Goal: Complete application form: Complete application form

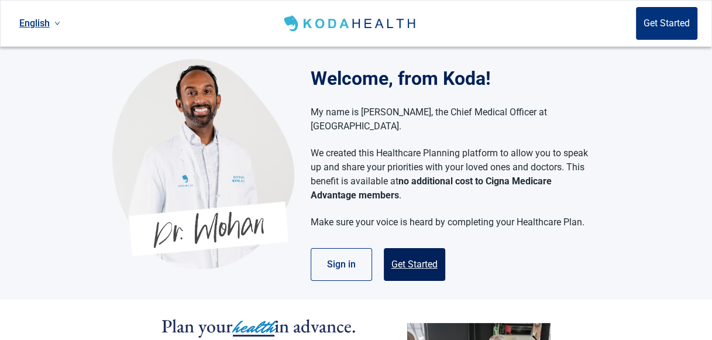
click at [417, 249] on button "Get Started" at bounding box center [414, 264] width 61 height 33
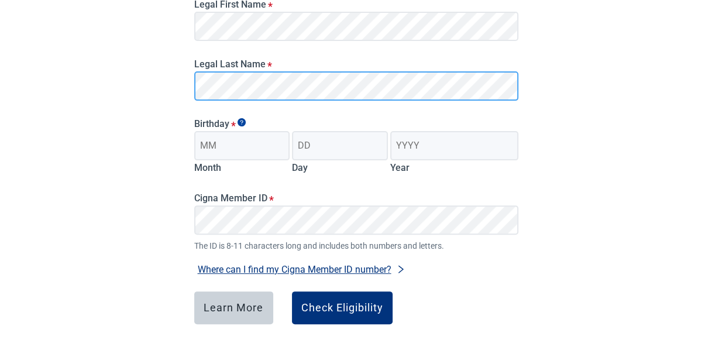
scroll to position [197, 0]
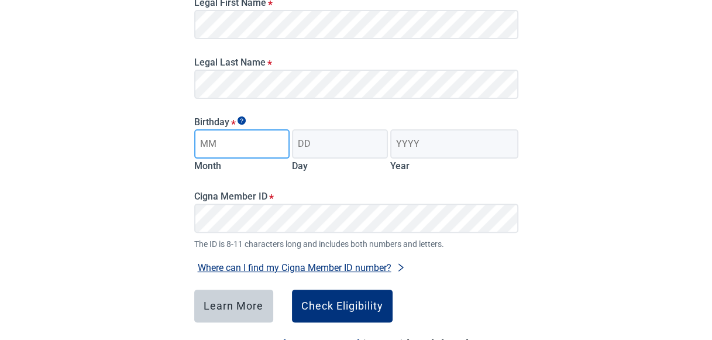
click at [217, 143] on input "Month" at bounding box center [242, 143] width 96 height 29
type input "07"
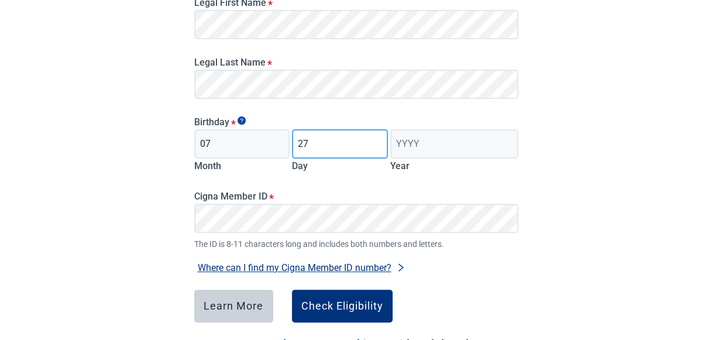
type input "27"
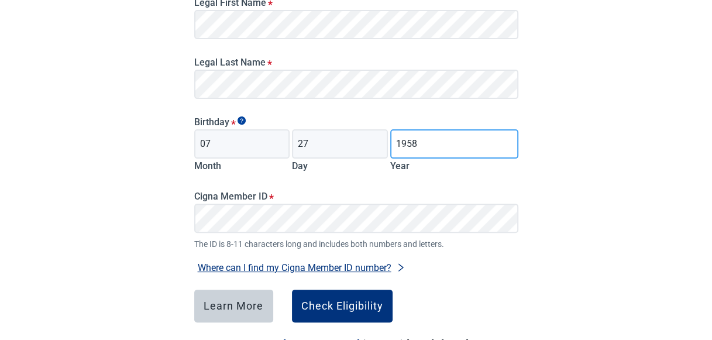
type input "1958"
click at [249, 269] on button "Where can I find my Cigna Member ID number?" at bounding box center [301, 268] width 215 height 16
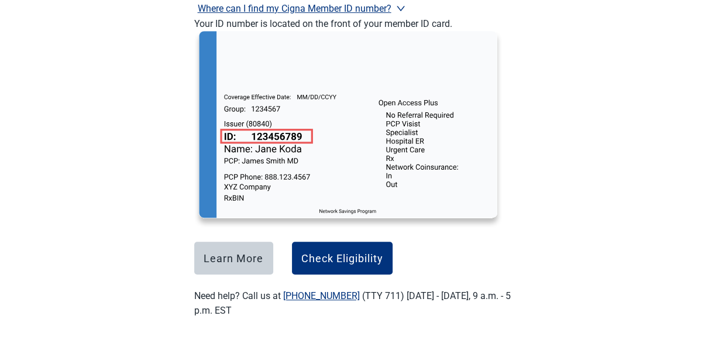
scroll to position [463, 0]
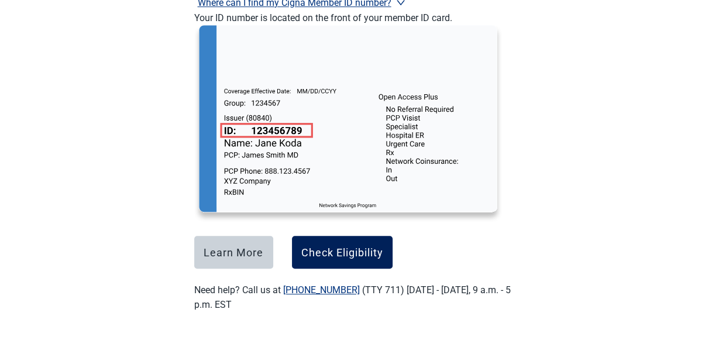
click at [335, 248] on div "Check Eligibility" at bounding box center [342, 252] width 82 height 12
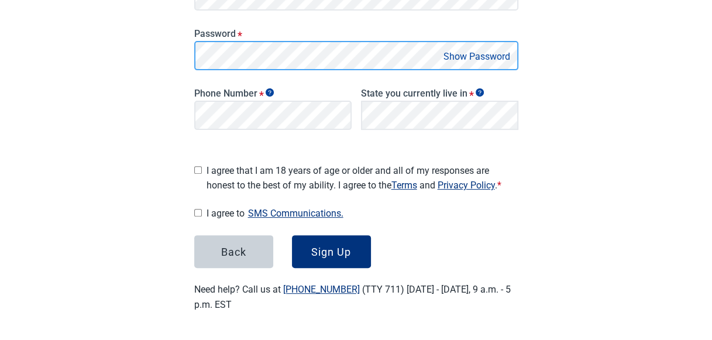
scroll to position [259, 0]
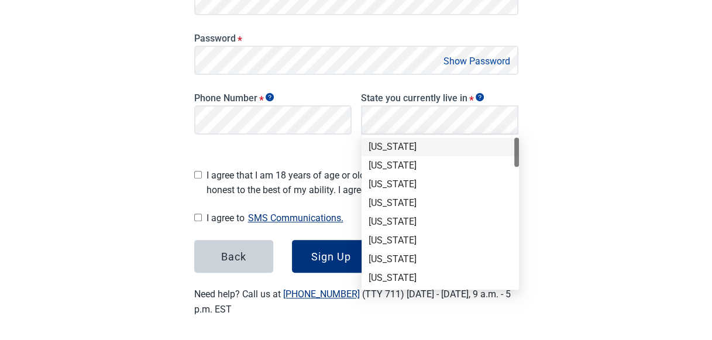
click at [390, 150] on div "[US_STATE]" at bounding box center [440, 146] width 143 height 13
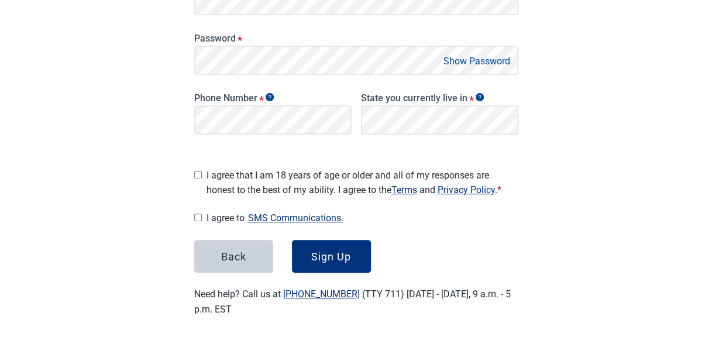
click at [197, 173] on input "I agree that I am 18 years of age or older and all of my responses are honest t…" at bounding box center [198, 175] width 8 height 8
checkbox input "true"
click at [197, 214] on input "I agree to SMS Communications." at bounding box center [198, 218] width 8 height 8
checkbox input "true"
click at [331, 244] on button "Sign Up" at bounding box center [331, 256] width 79 height 33
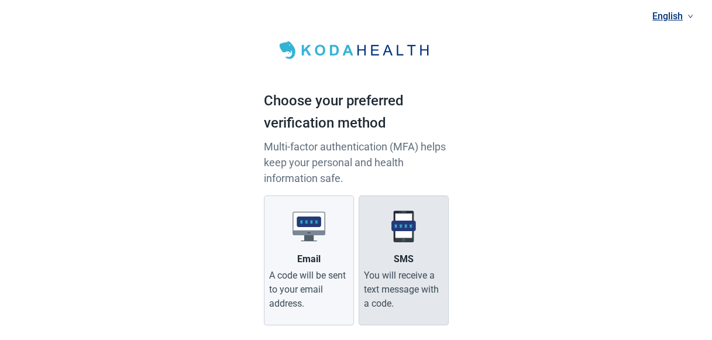
click at [421, 284] on div "You will receive a text message with a code." at bounding box center [404, 290] width 80 height 42
click at [0, 0] on input "SMS You will receive a text message with a code." at bounding box center [0, 0] width 0 height 0
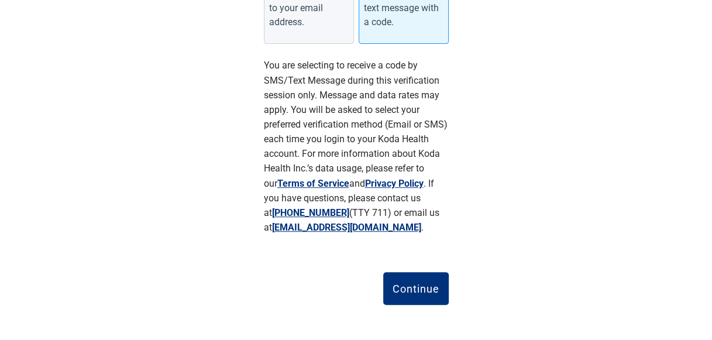
scroll to position [283, 0]
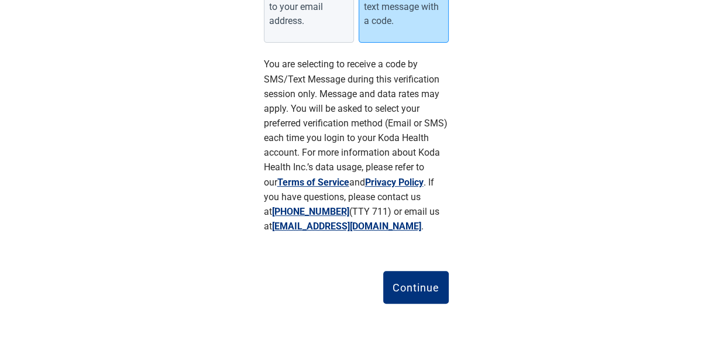
click at [400, 19] on div "You will receive a text message with a code." at bounding box center [404, 7] width 80 height 42
click at [0, 0] on input "SMS You will receive a text message with a code." at bounding box center [0, 0] width 0 height 0
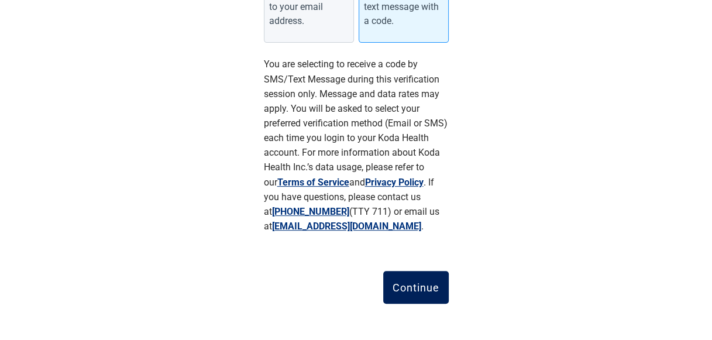
click at [418, 287] on div "Continue" at bounding box center [416, 288] width 47 height 12
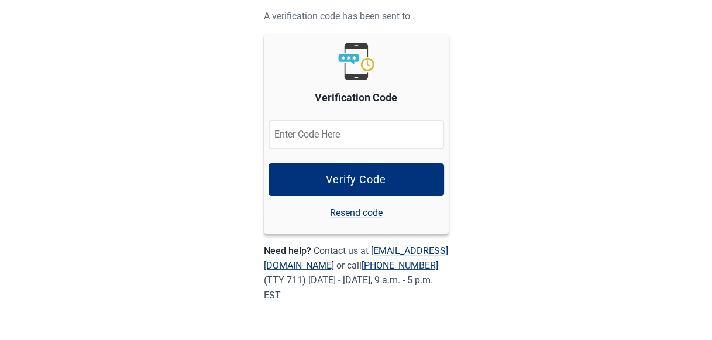
scroll to position [108, 0]
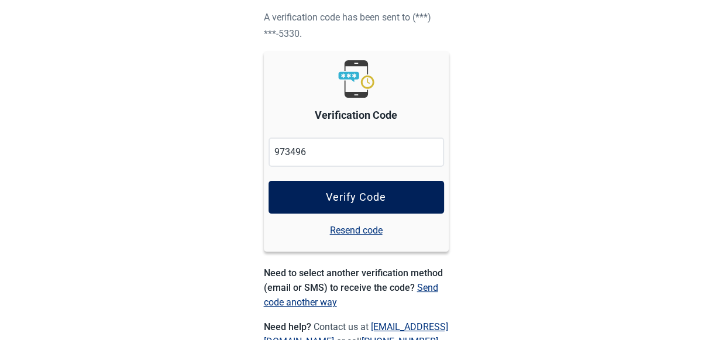
type input "973496"
click at [345, 201] on div "Verify Code" at bounding box center [356, 197] width 60 height 12
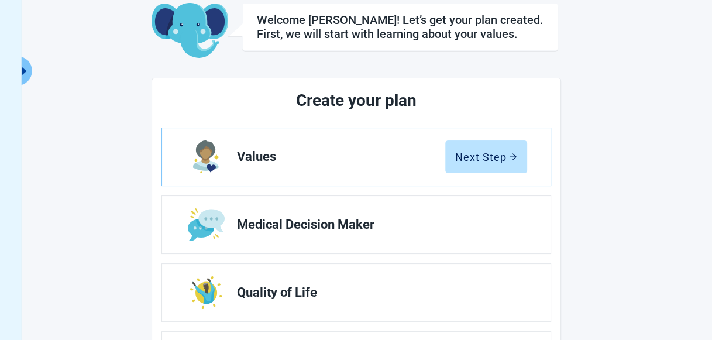
scroll to position [72, 0]
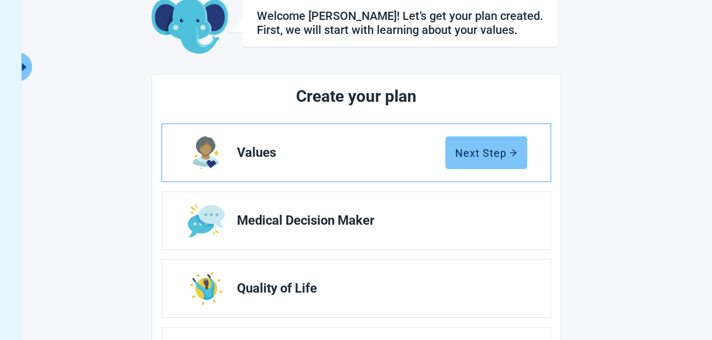
click at [485, 165] on button "Next Step" at bounding box center [486, 152] width 82 height 33
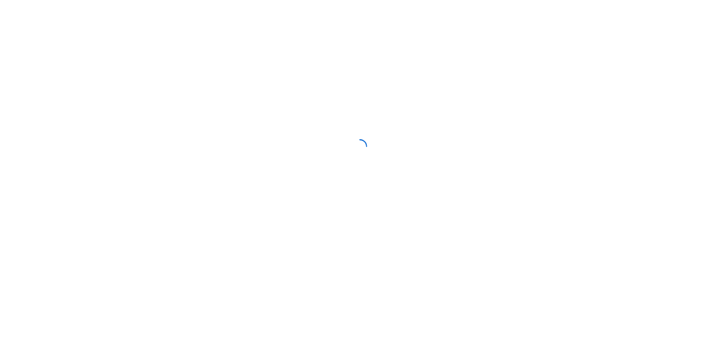
click at [485, 165] on div at bounding box center [360, 146] width 720 height 293
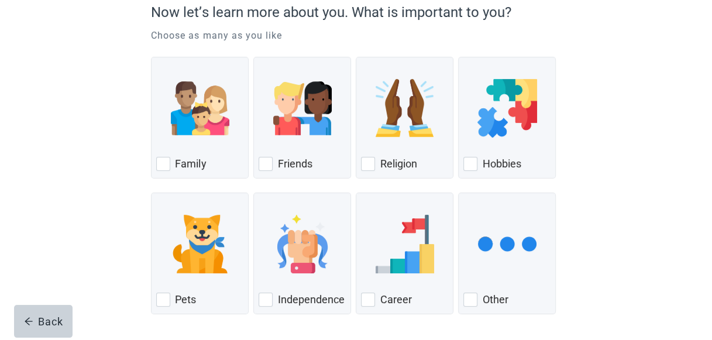
scroll to position [125, 0]
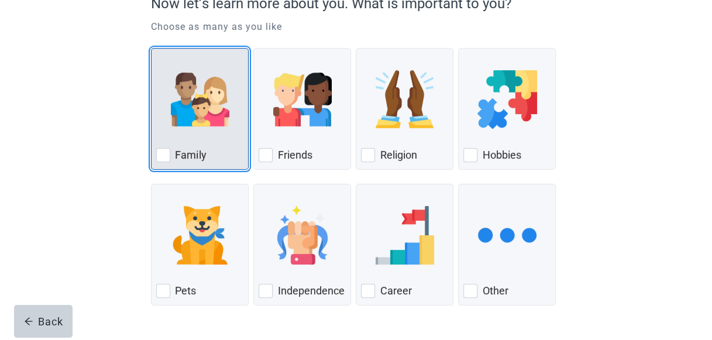
click at [162, 153] on div "Family, checkbox, not checked" at bounding box center [163, 155] width 14 height 14
click at [152, 49] on input "Family" at bounding box center [151, 48] width 1 height 1
checkbox input "true"
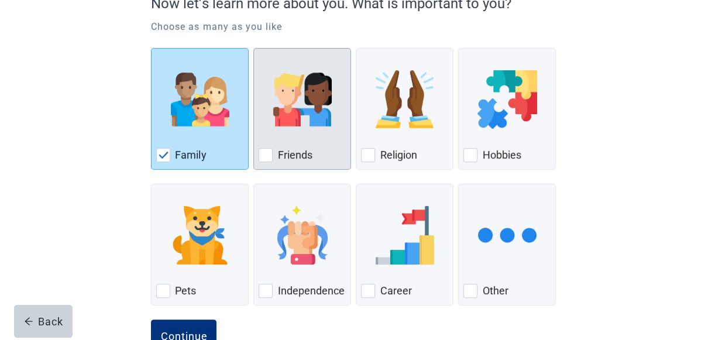
click at [265, 156] on div "Friends, checkbox, not checked" at bounding box center [266, 155] width 14 height 14
click at [254, 49] on input "Friends" at bounding box center [253, 48] width 1 height 1
checkbox input "true"
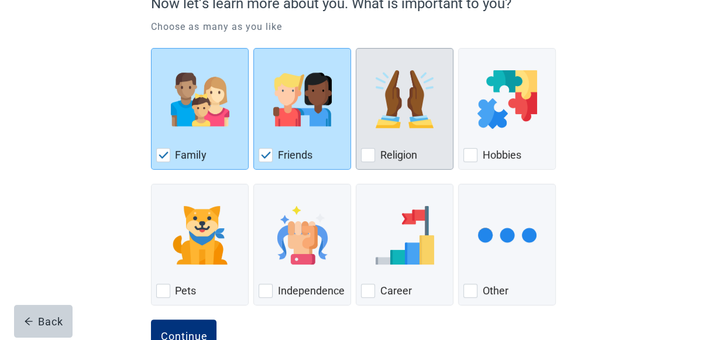
click at [366, 150] on div "Religion, checkbox, not checked" at bounding box center [368, 155] width 14 height 14
click at [356, 49] on input "Religion" at bounding box center [356, 48] width 1 height 1
checkbox input "true"
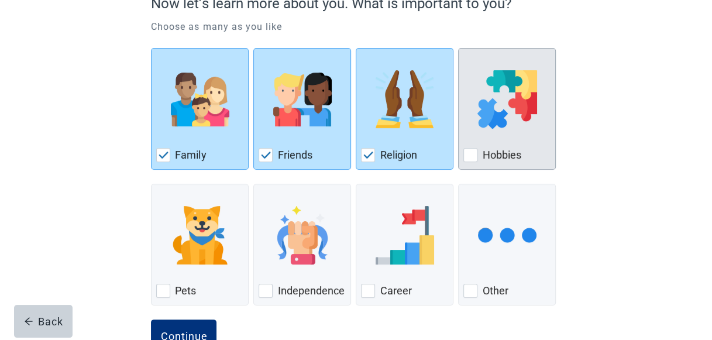
click at [468, 156] on div "Hobbies, checkbox, not checked" at bounding box center [471, 155] width 14 height 14
click at [459, 49] on input "Hobbies" at bounding box center [458, 48] width 1 height 1
checkbox input "true"
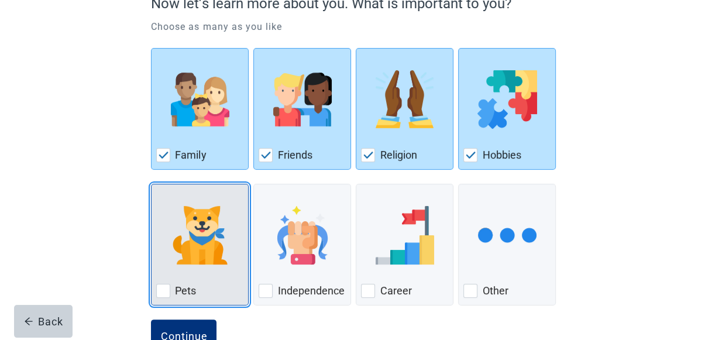
click at [164, 290] on div "Pets, checkbox, not checked" at bounding box center [163, 291] width 14 height 14
click at [152, 184] on input "Pets" at bounding box center [151, 184] width 1 height 1
checkbox input "true"
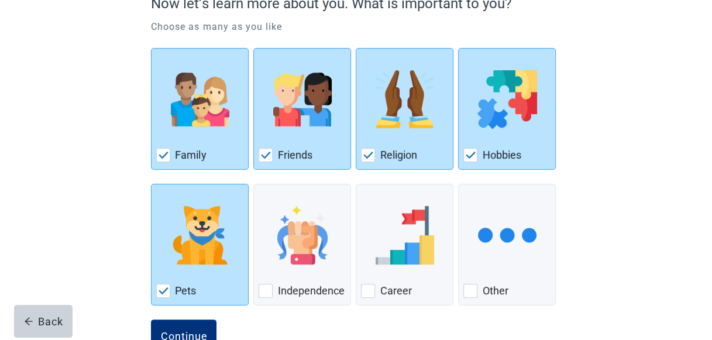
scroll to position [162, 0]
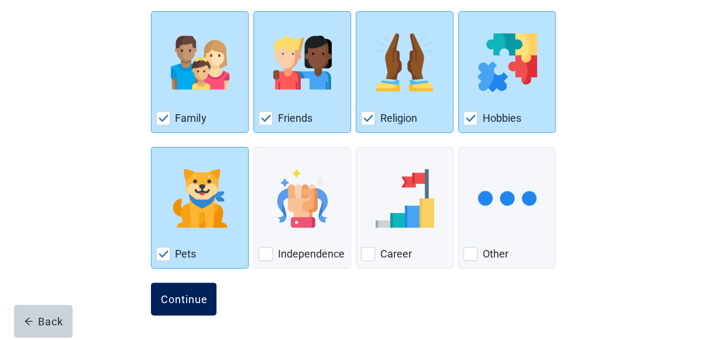
click at [190, 300] on div "Continue" at bounding box center [183, 299] width 47 height 12
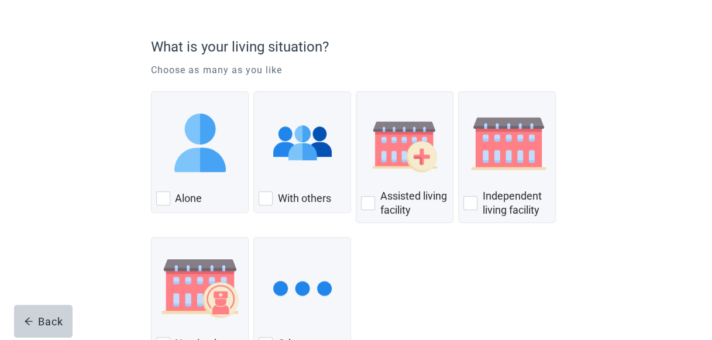
scroll to position [83, 0]
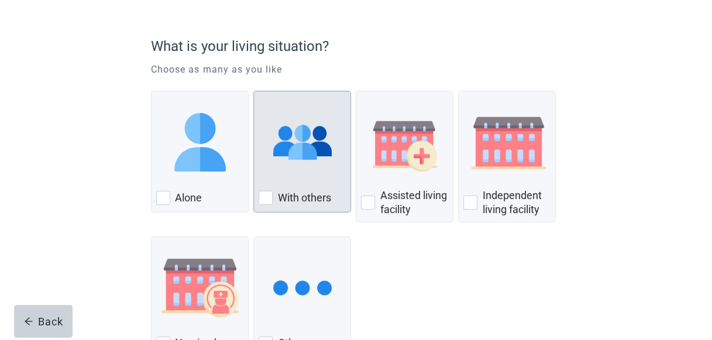
click at [317, 152] on img "With Others, checkbox, not checked" at bounding box center [302, 142] width 59 height 59
click at [254, 91] on input "With others" at bounding box center [253, 91] width 1 height 1
checkbox input "true"
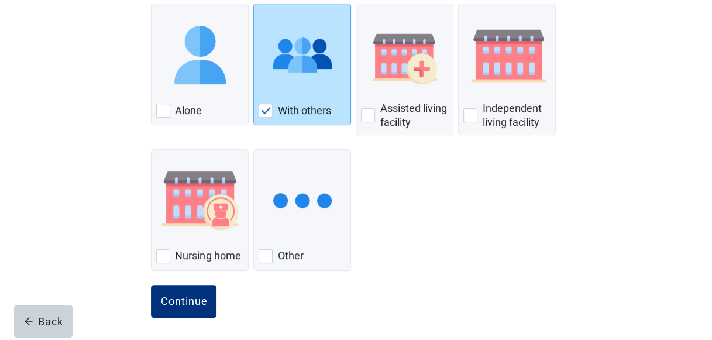
scroll to position [171, 0]
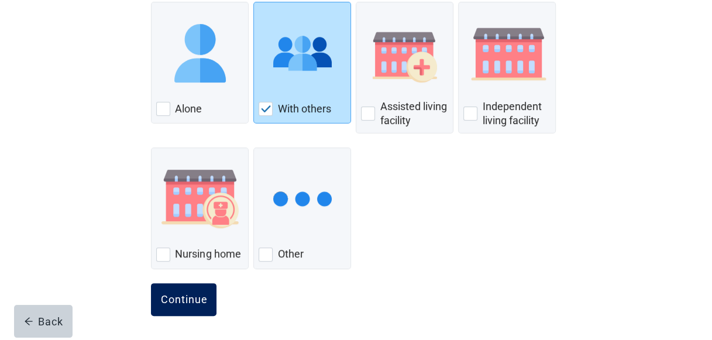
click at [183, 290] on button "Continue" at bounding box center [184, 299] width 66 height 33
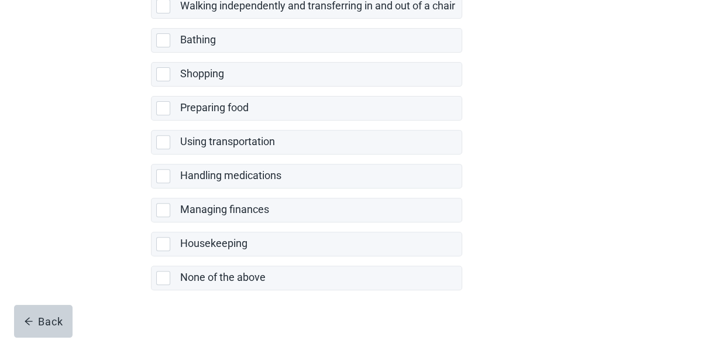
scroll to position [302, 0]
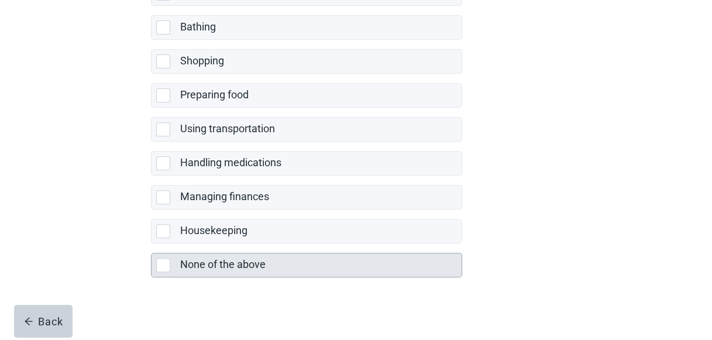
click at [239, 258] on label "None of the above" at bounding box center [222, 264] width 85 height 12
checkbox input "true"
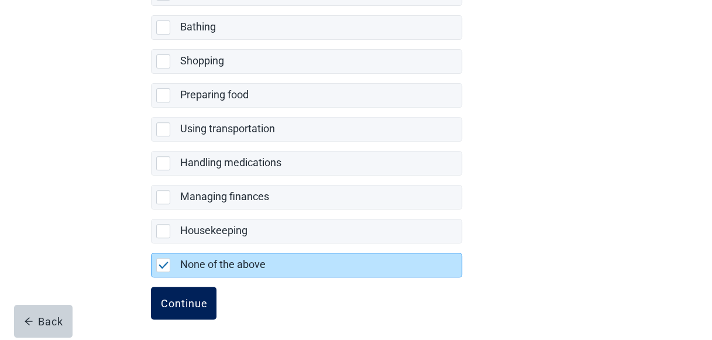
click at [174, 300] on div "Continue" at bounding box center [183, 303] width 47 height 12
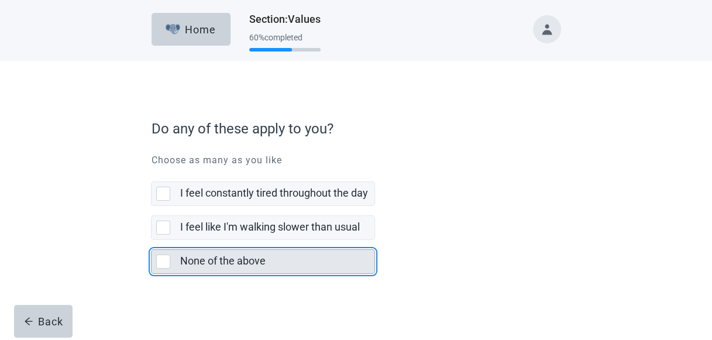
click at [163, 262] on div "None of the above, checkbox, not selected" at bounding box center [163, 262] width 14 height 14
click at [152, 241] on input "None of the above" at bounding box center [151, 240] width 1 height 1
checkbox input "true"
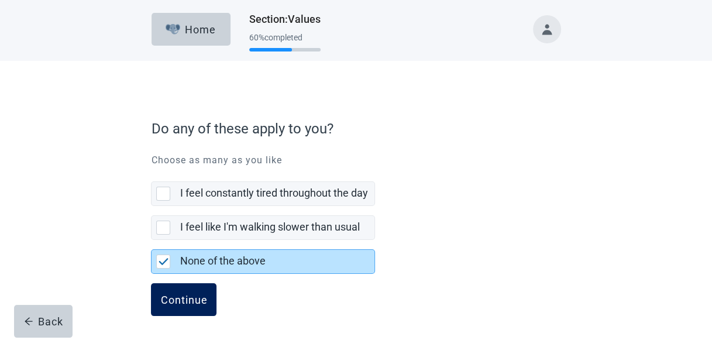
click at [173, 302] on div "Continue" at bounding box center [183, 300] width 47 height 12
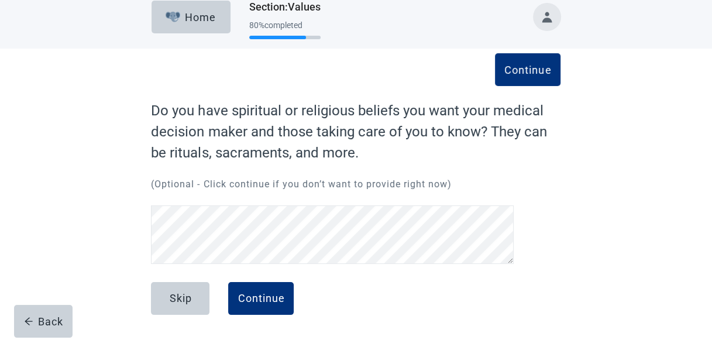
scroll to position [12, 0]
click at [260, 297] on div "Continue" at bounding box center [261, 299] width 47 height 12
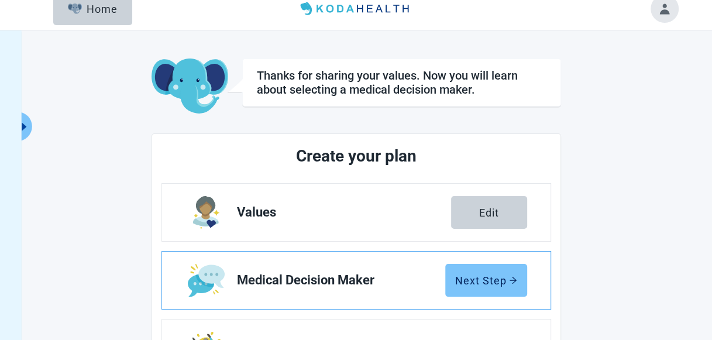
click at [482, 284] on div "Next Step" at bounding box center [486, 280] width 62 height 12
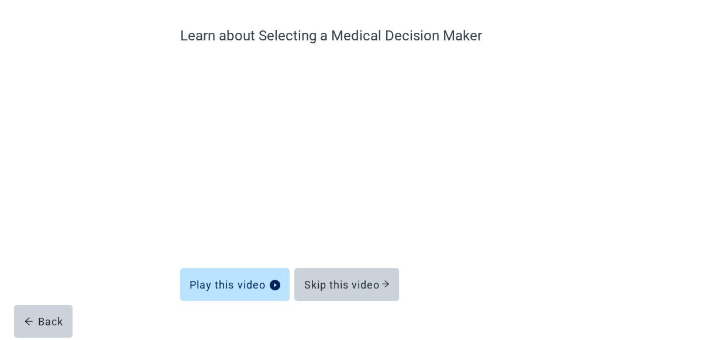
scroll to position [88, 0]
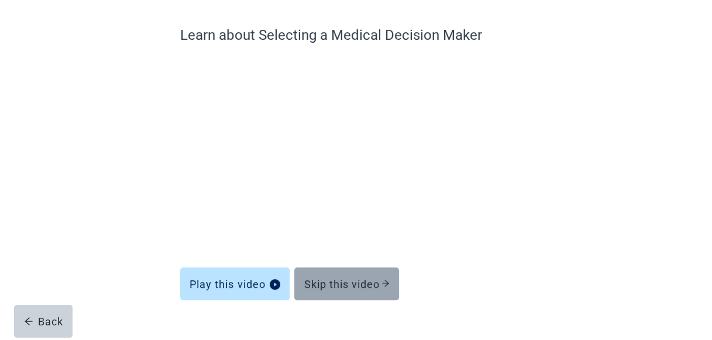
click at [342, 284] on div "Skip this video" at bounding box center [347, 284] width 86 height 12
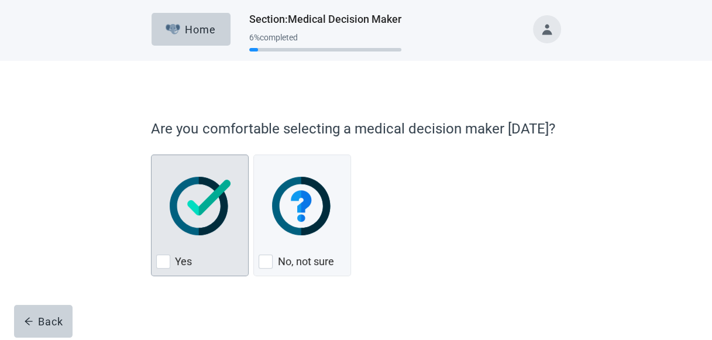
click at [215, 195] on img "Yes, checkbox, not checked" at bounding box center [200, 206] width 61 height 59
click at [152, 155] on input "Yes" at bounding box center [151, 155] width 1 height 1
checkbox input "true"
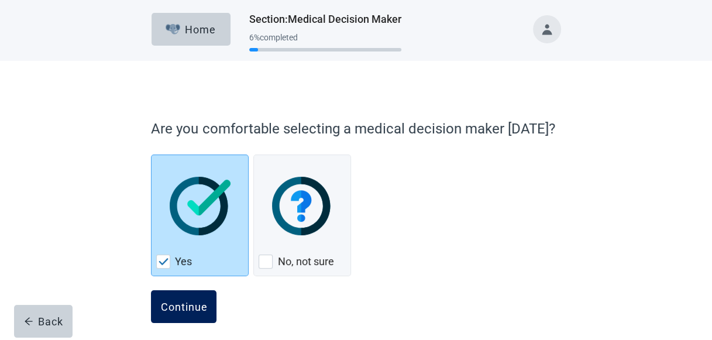
click at [184, 303] on div "Continue" at bounding box center [183, 307] width 47 height 12
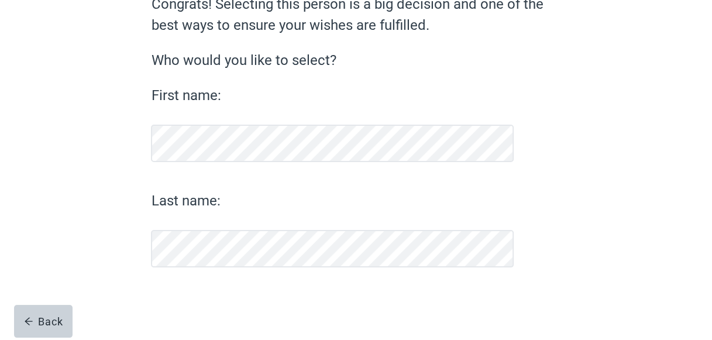
scroll to position [118, 0]
click at [179, 302] on div "Continue" at bounding box center [183, 299] width 47 height 12
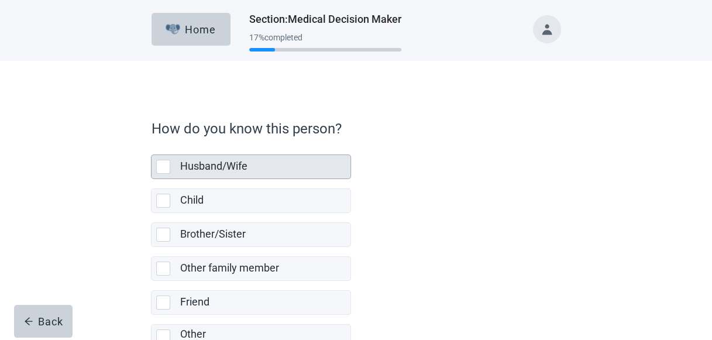
click at [163, 165] on div "Husband/Wife, checkbox, not selected" at bounding box center [163, 167] width 14 height 14
click at [152, 146] on input "Husband/Wife" at bounding box center [151, 145] width 1 height 1
checkbox input "true"
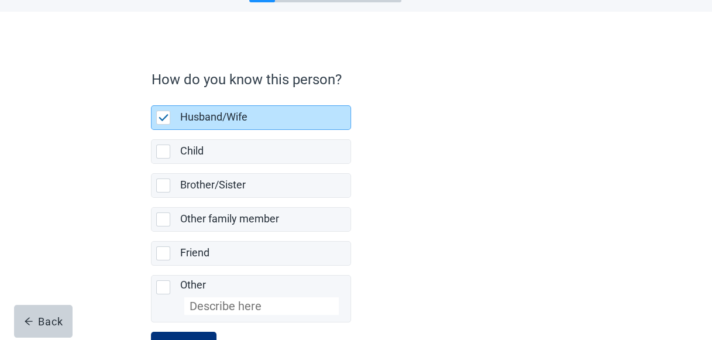
scroll to position [97, 0]
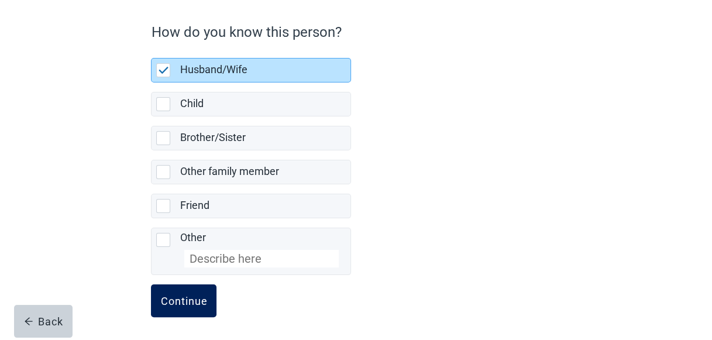
click at [186, 298] on div "Continue" at bounding box center [183, 301] width 47 height 12
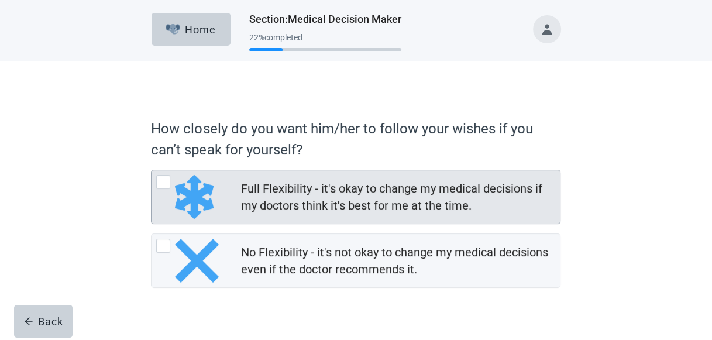
click at [170, 187] on div "Full Flexibility - it's okay to change my medical decisions if my doctors think…" at bounding box center [189, 197] width 66 height 44
click at [152, 170] on input "Full Flexibility - it's okay to change my medical decisions if my doctors think…" at bounding box center [151, 170] width 1 height 1
radio input "true"
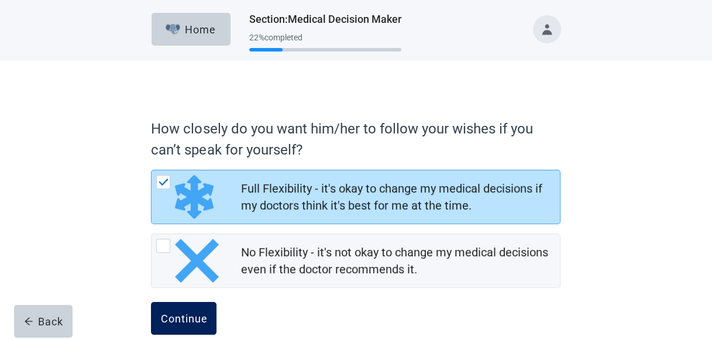
click at [187, 315] on div "Continue" at bounding box center [183, 319] width 47 height 12
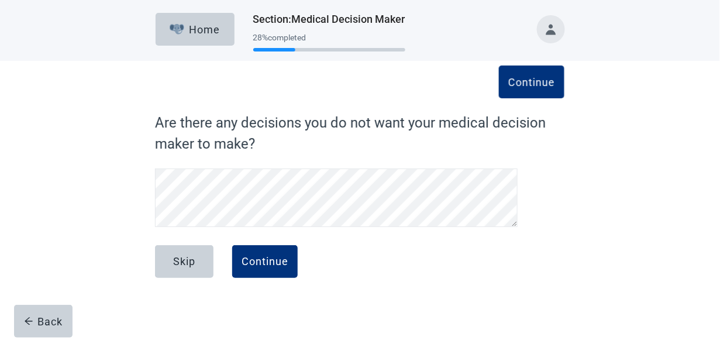
click at [187, 315] on div "Home Section : Medical Decision Maker 28 % completed Continue Are there any dec…" at bounding box center [360, 170] width 720 height 340
click at [266, 261] on div "Continue" at bounding box center [265, 262] width 47 height 12
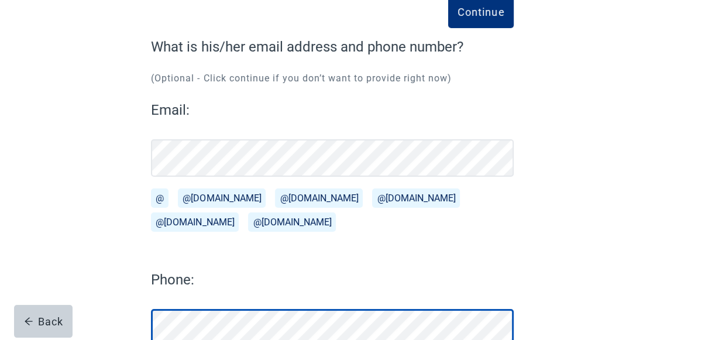
scroll to position [76, 0]
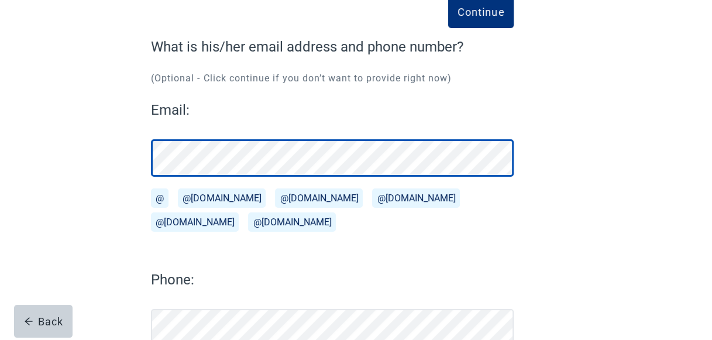
click at [128, 151] on div "Continue What is his/her email address and phone number? (Optional - Click cont…" at bounding box center [356, 213] width 492 height 411
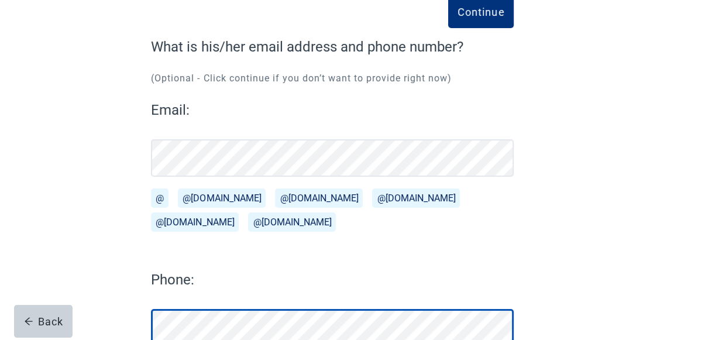
click at [108, 320] on div "Continue What is his/her email address and phone number? (Optional - Click cont…" at bounding box center [356, 202] width 641 height 434
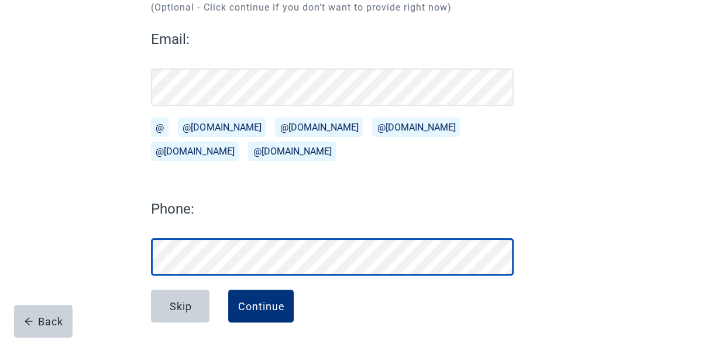
scroll to position [155, 0]
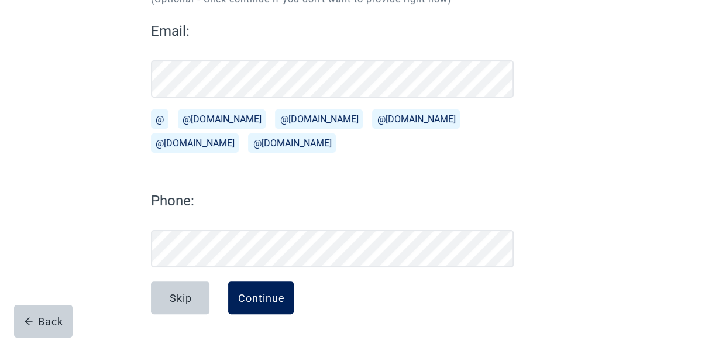
click at [253, 299] on div "Continue" at bounding box center [261, 298] width 47 height 12
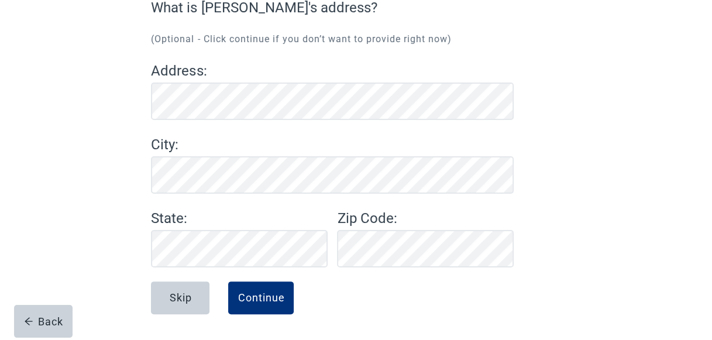
scroll to position [115, 0]
click at [232, 284] on button "Continue" at bounding box center [261, 298] width 66 height 33
click at [254, 299] on div "Continue" at bounding box center [261, 299] width 47 height 12
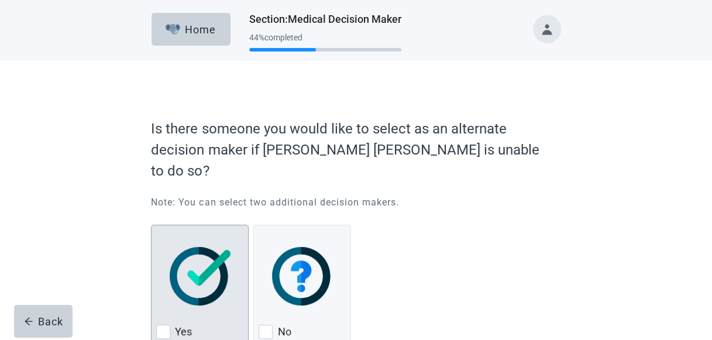
click at [201, 247] on img "Yes, checkbox, not checked" at bounding box center [200, 276] width 61 height 59
click at [152, 225] on input "Yes" at bounding box center [151, 225] width 1 height 1
checkbox input "true"
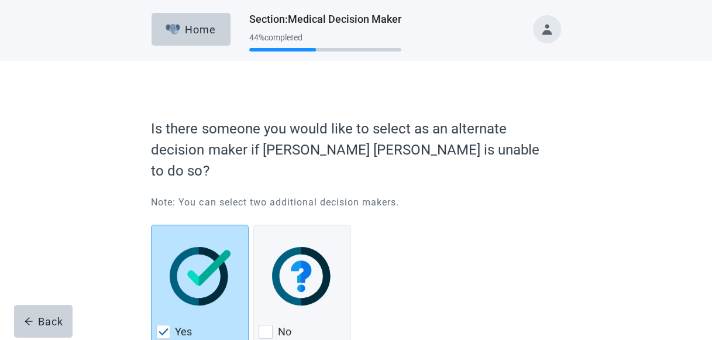
scroll to position [57, 0]
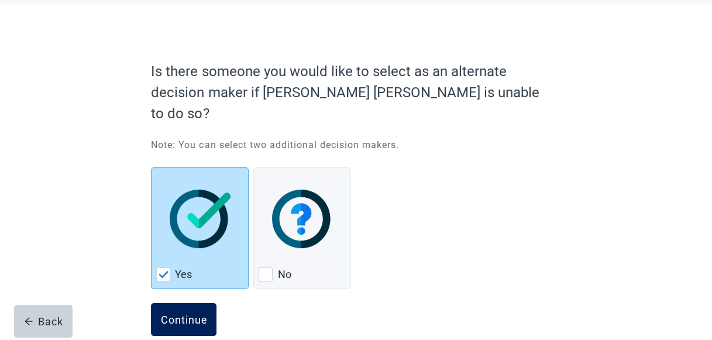
click at [181, 314] on div "Continue" at bounding box center [183, 320] width 47 height 12
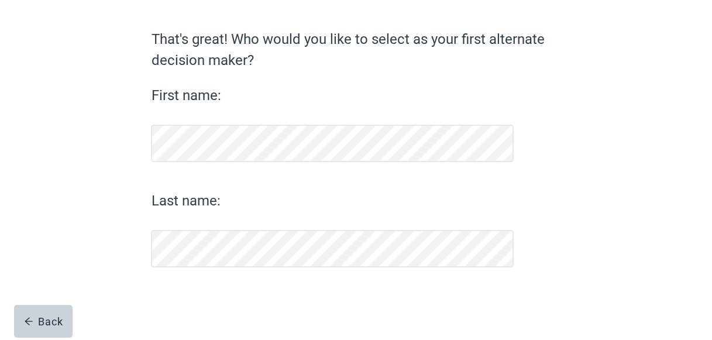
scroll to position [83, 0]
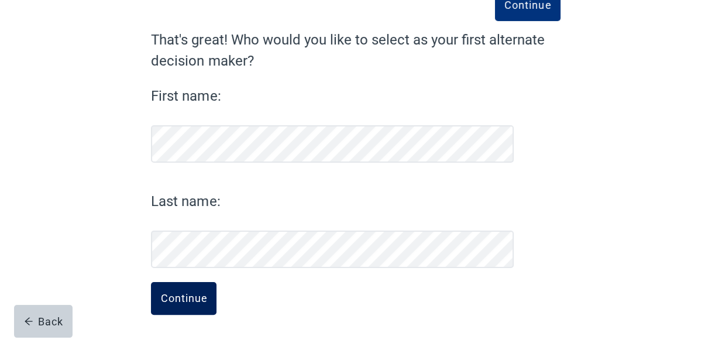
click at [183, 296] on div "Continue" at bounding box center [183, 299] width 47 height 12
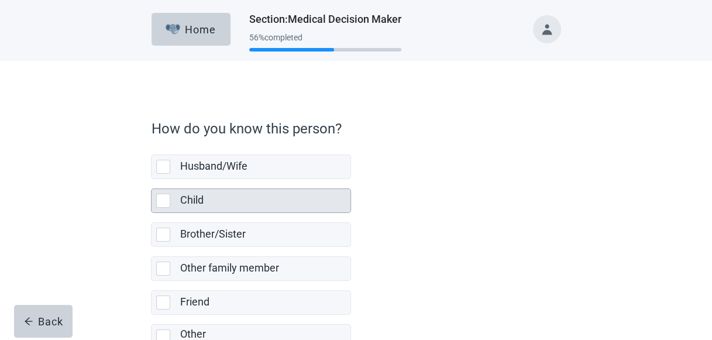
click at [169, 201] on div "Child, checkbox, not selected" at bounding box center [163, 201] width 14 height 14
click at [152, 180] on input "Child" at bounding box center [151, 179] width 1 height 1
checkbox input "true"
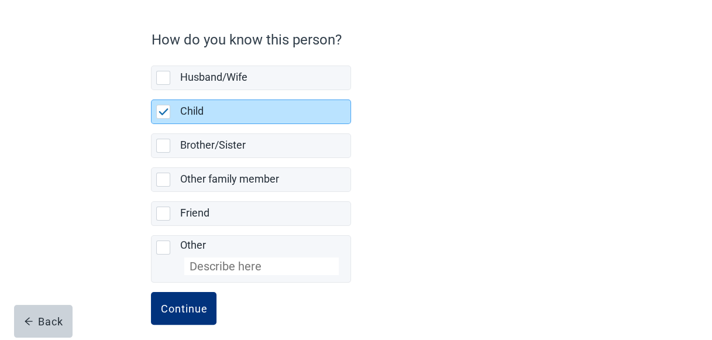
scroll to position [97, 0]
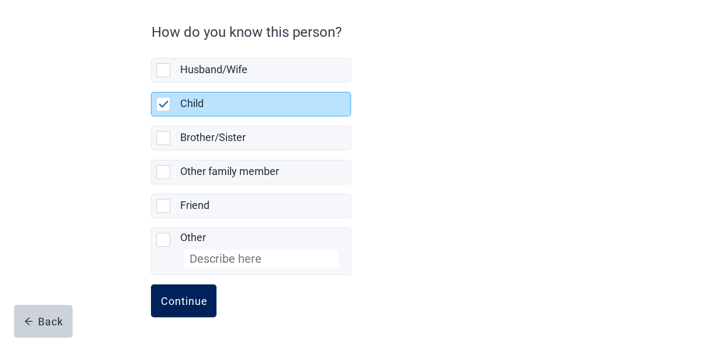
click at [166, 295] on div "Continue" at bounding box center [183, 301] width 47 height 12
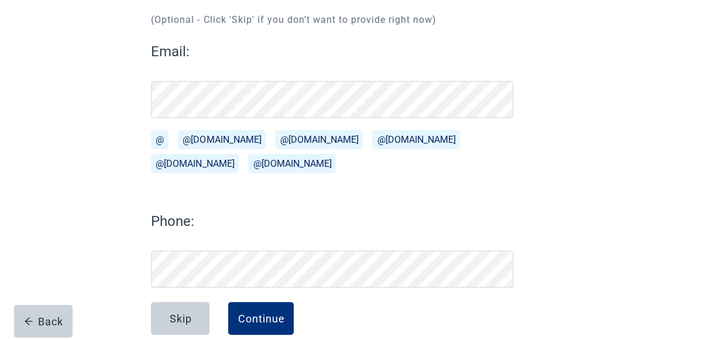
scroll to position [155, 0]
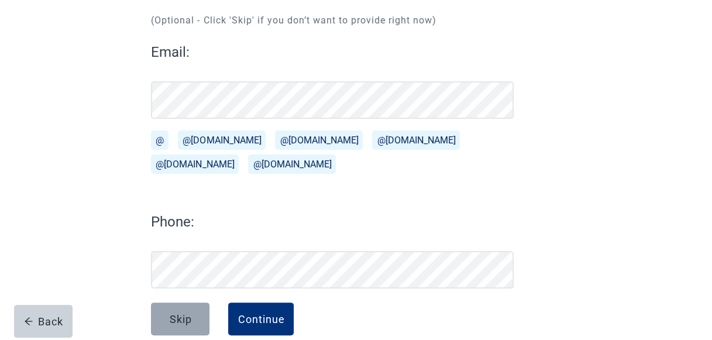
click at [177, 313] on div "Skip" at bounding box center [180, 319] width 22 height 12
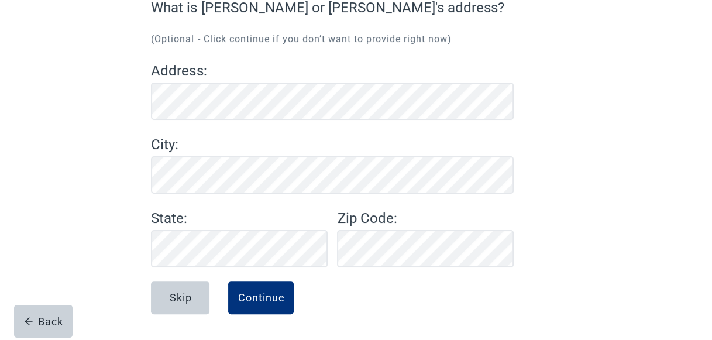
scroll to position [115, 0]
click at [177, 298] on div "Skip" at bounding box center [180, 299] width 22 height 12
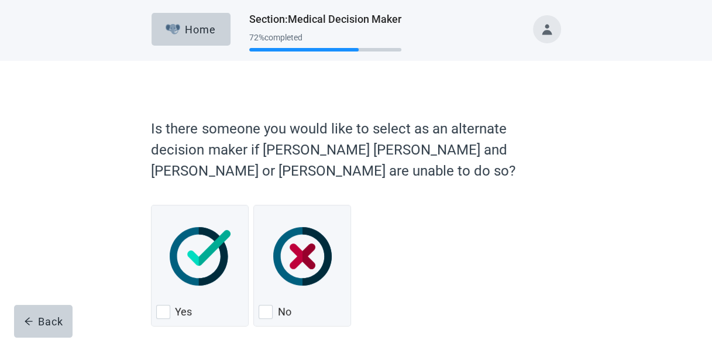
click at [181, 299] on form "Is there someone you would like to select as an alternate decision maker if [PE…" at bounding box center [356, 255] width 410 height 287
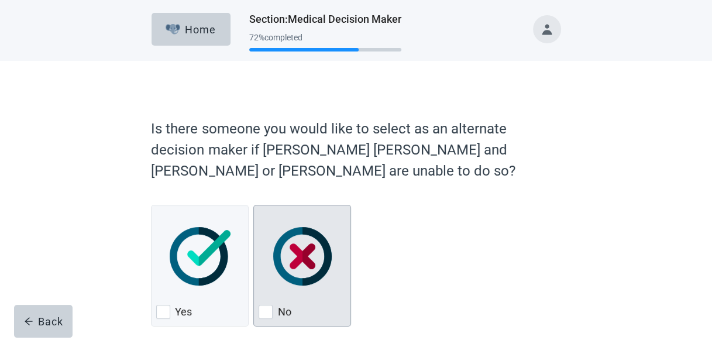
click at [267, 311] on div "No, checkbox, not checked" at bounding box center [266, 312] width 14 height 14
click at [254, 205] on input "No" at bounding box center [253, 205] width 1 height 1
checkbox input "true"
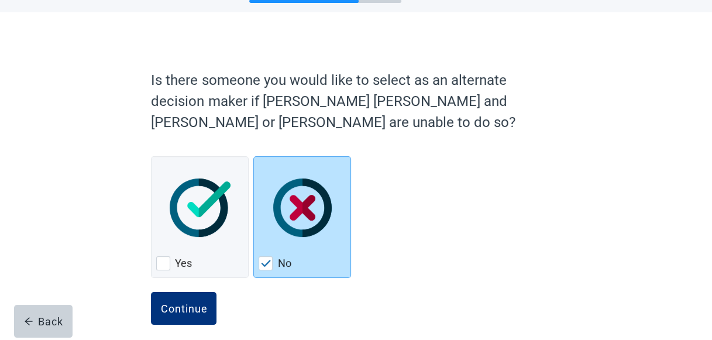
scroll to position [59, 0]
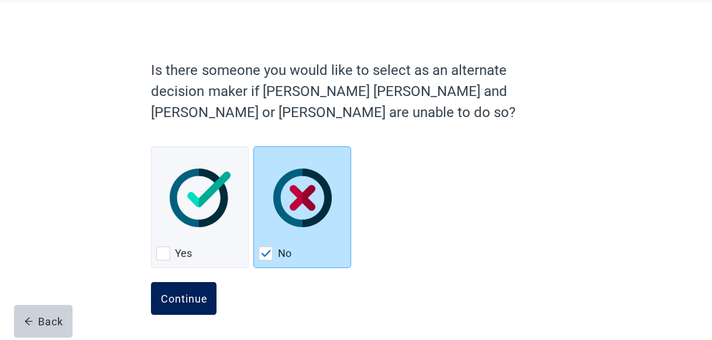
click at [188, 296] on div "Continue" at bounding box center [183, 299] width 47 height 12
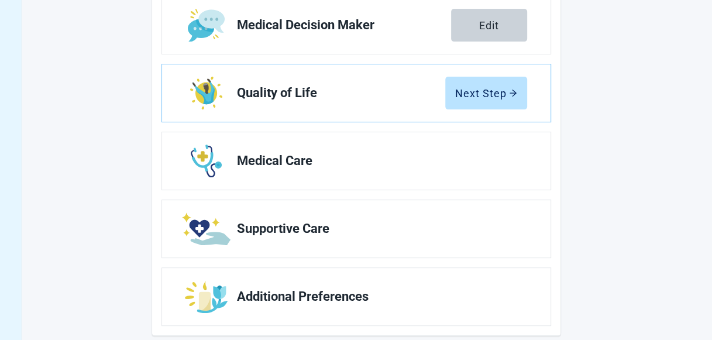
scroll to position [281, 0]
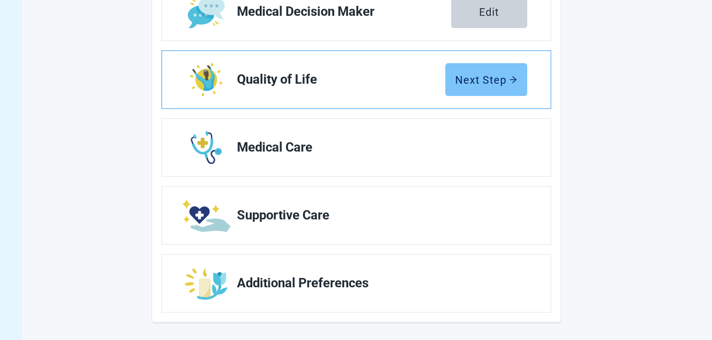
click at [483, 90] on button "Next Step" at bounding box center [486, 79] width 82 height 33
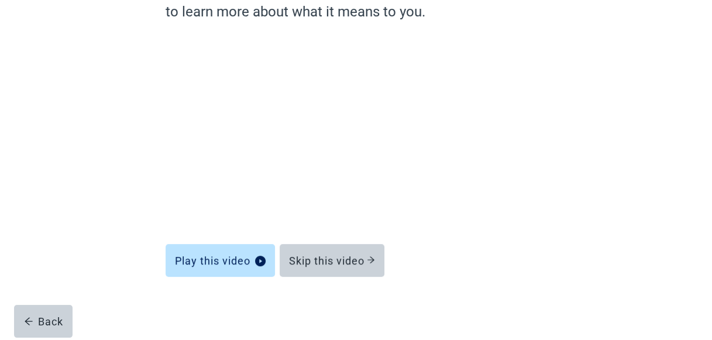
scroll to position [132, 0]
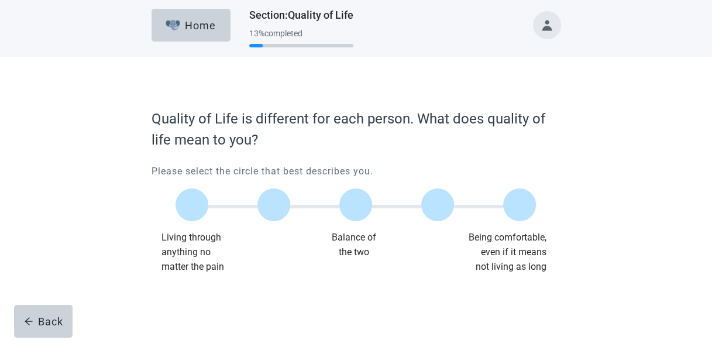
scroll to position [4, 0]
click at [358, 203] on label "Main content" at bounding box center [355, 205] width 33 height 33
click at [356, 205] on input "Quality of life scale: 50 out of 100. Balance of the two" at bounding box center [356, 205] width 0 height 0
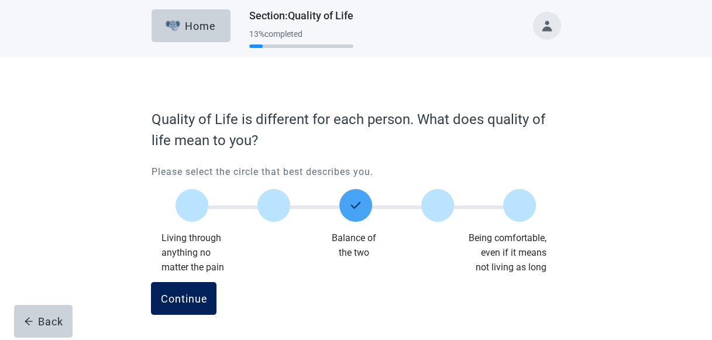
click at [190, 306] on button "Continue" at bounding box center [184, 298] width 66 height 33
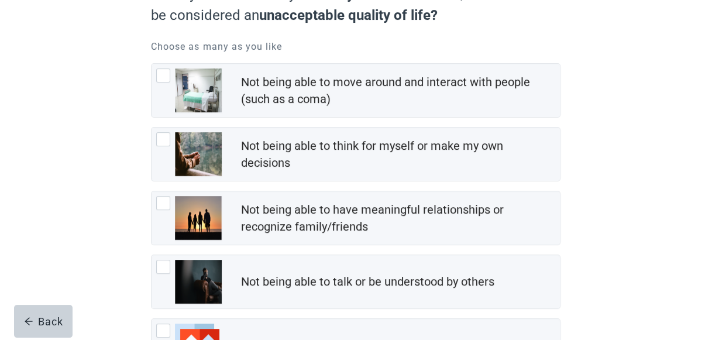
scroll to position [138, 0]
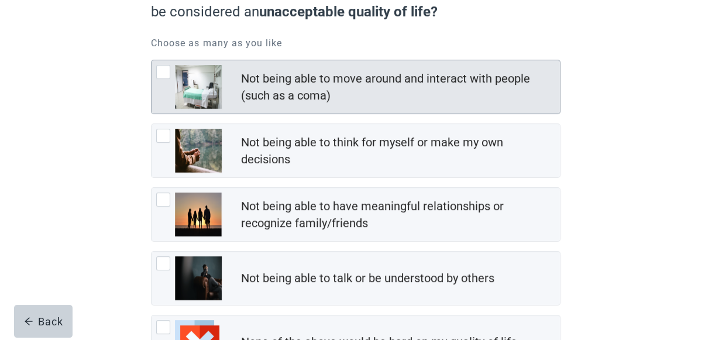
click at [160, 78] on div "Not being able to move around and interact with people (such as a coma), checkb…" at bounding box center [189, 87] width 66 height 44
click at [152, 60] on input "Not being able to move around and interact with people (such as a coma)" at bounding box center [151, 60] width 1 height 1
checkbox input "true"
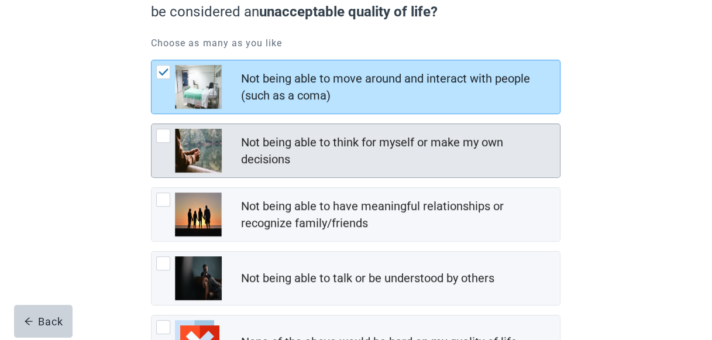
click at [167, 135] on div "Not being able to think for myself or make my own decisions, checkbox, not chec…" at bounding box center [163, 136] width 14 height 14
click at [152, 124] on input "Not being able to think for myself or make my own decisions" at bounding box center [151, 123] width 1 height 1
checkbox input "true"
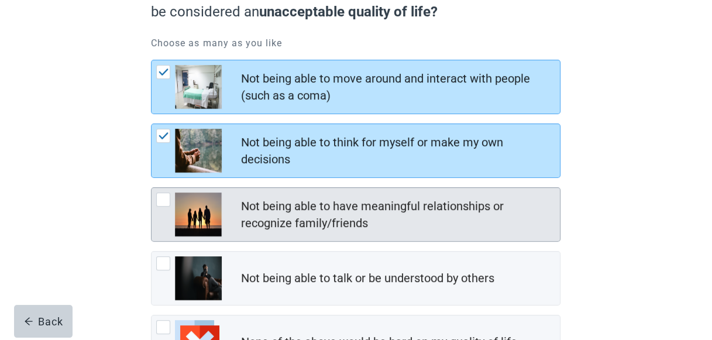
click at [166, 196] on div "Not being able to have meaningful relationships or recognize family/friends, ch…" at bounding box center [163, 200] width 14 height 14
click at [152, 188] on input "Not being able to have meaningful relationships or recognize family/friends" at bounding box center [151, 187] width 1 height 1
checkbox input "true"
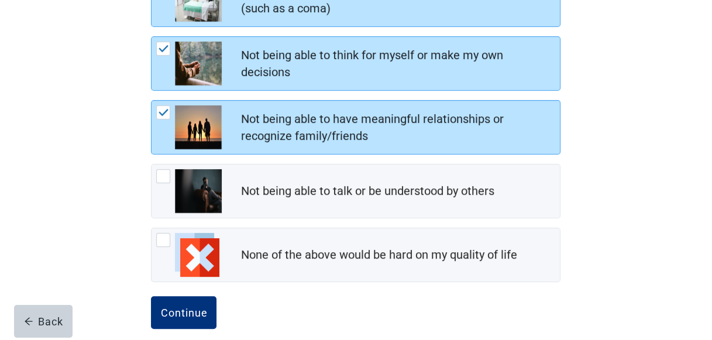
scroll to position [237, 0]
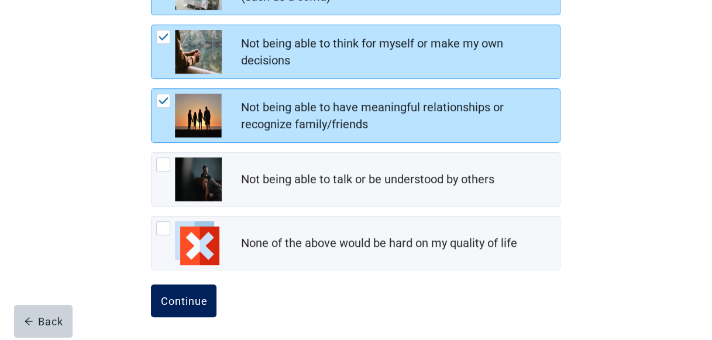
click at [182, 298] on div "Continue" at bounding box center [183, 301] width 47 height 12
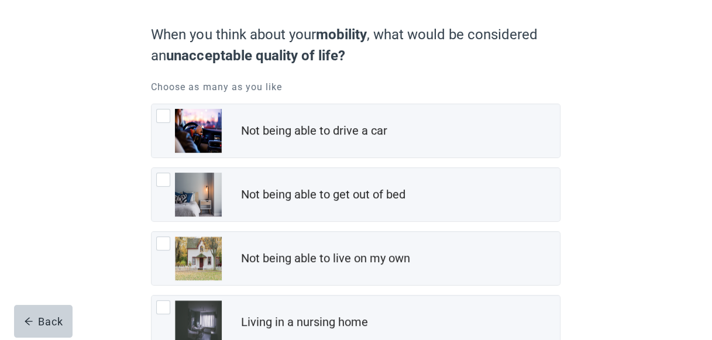
scroll to position [99, 0]
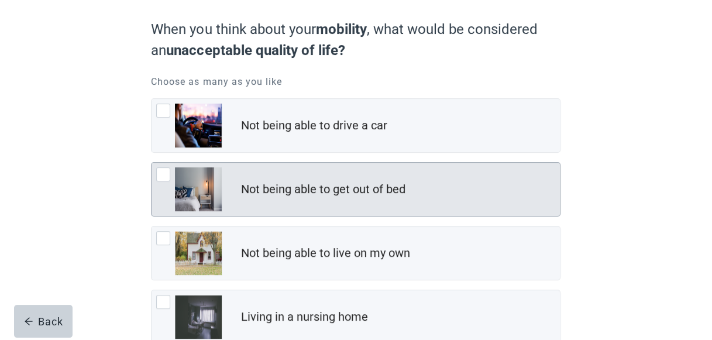
click at [163, 176] on div "Not being able to get out of bed, checkbox, not checked" at bounding box center [163, 174] width 14 height 14
click at [152, 163] on input "Not being able to get out of bed" at bounding box center [151, 162] width 1 height 1
checkbox input "true"
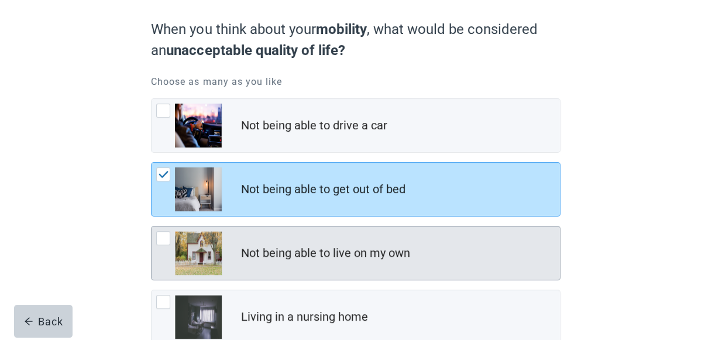
click at [393, 234] on div "Not being able to live on my own" at bounding box center [356, 252] width 409 height 53
click at [152, 226] on input "Not being able to live on my own" at bounding box center [151, 226] width 1 height 1
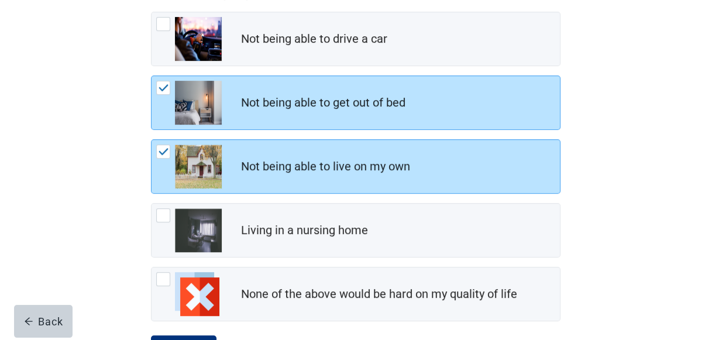
scroll to position [189, 0]
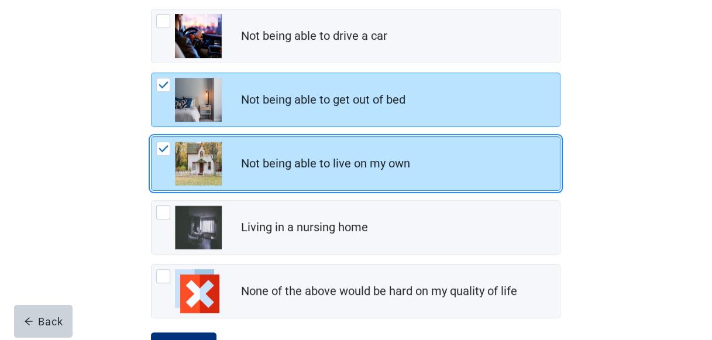
click at [164, 146] on img "Not being able to live on my own, checkbox, checked" at bounding box center [164, 148] width 11 height 7
click at [152, 137] on input "Not being able to live on my own" at bounding box center [151, 136] width 1 height 1
checkbox input "false"
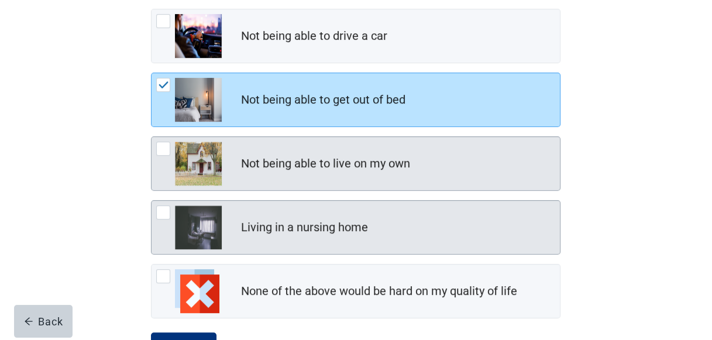
click at [163, 215] on div "Living in a nursing home, checkbox, not checked" at bounding box center [163, 212] width 14 height 14
click at [152, 201] on input "Living in a nursing home" at bounding box center [151, 200] width 1 height 1
checkbox input "true"
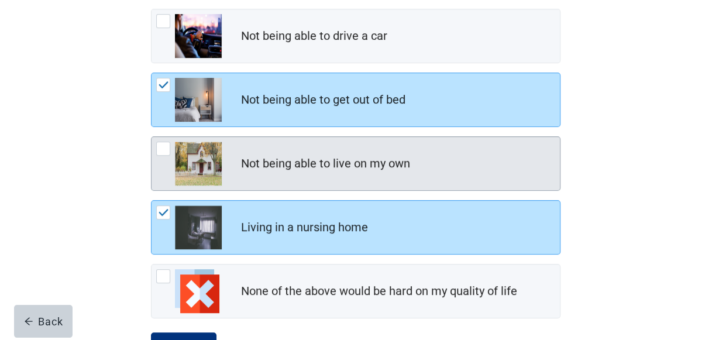
scroll to position [237, 0]
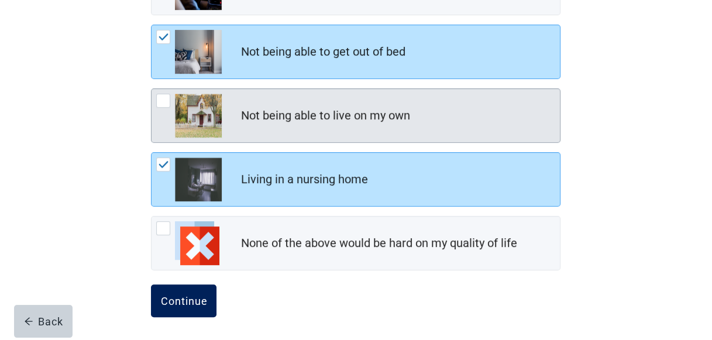
click at [179, 295] on div "Continue" at bounding box center [183, 301] width 47 height 12
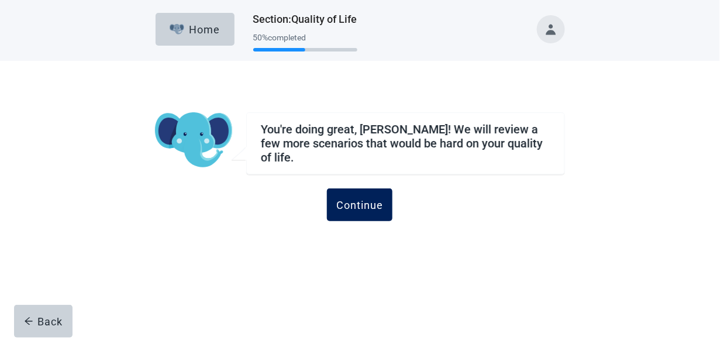
click at [347, 199] on div "Continue" at bounding box center [360, 205] width 47 height 12
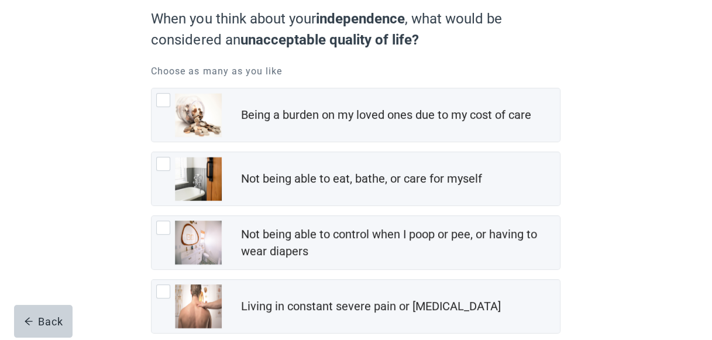
scroll to position [111, 0]
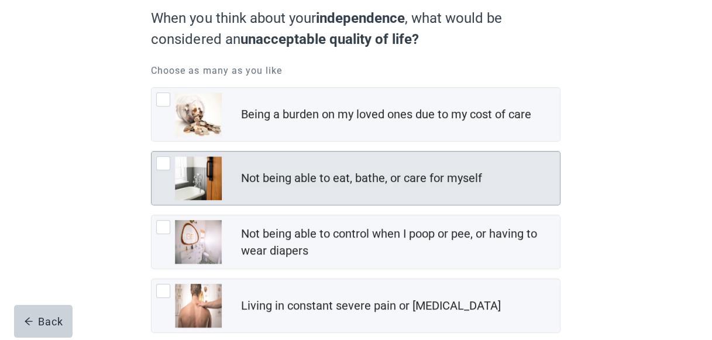
click at [162, 161] on div "Not being able to eat, bathe, or care for myself, checkbox, not checked" at bounding box center [163, 163] width 14 height 14
click at [152, 152] on input "Not being able to eat, bathe, or care for myself" at bounding box center [151, 151] width 1 height 1
checkbox input "true"
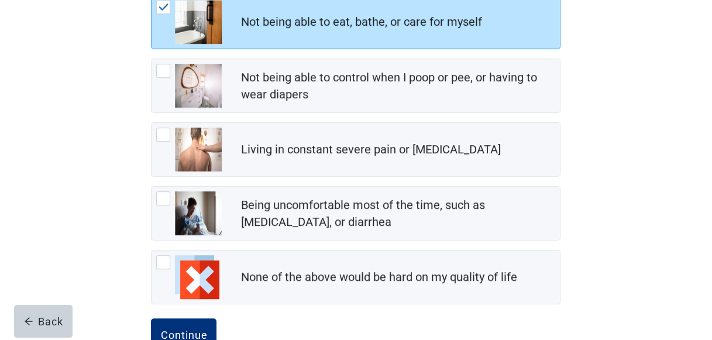
scroll to position [269, 0]
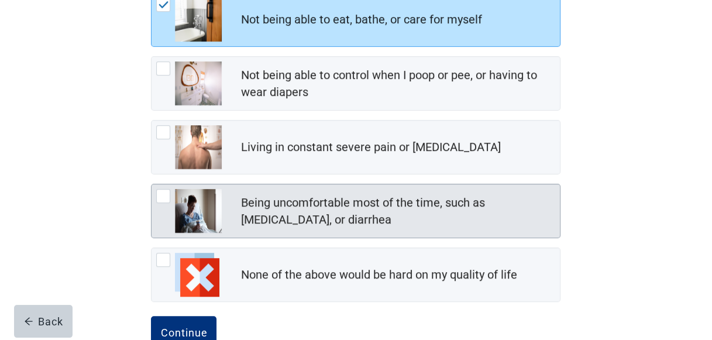
click at [166, 198] on div "Being uncomfortable most of the time, such as nausea, vomiting, or diarrhea, ch…" at bounding box center [163, 196] width 14 height 14
click at [152, 184] on input "Being uncomfortable most of the time, such as [MEDICAL_DATA], or diarrhea" at bounding box center [151, 184] width 1 height 1
checkbox input "true"
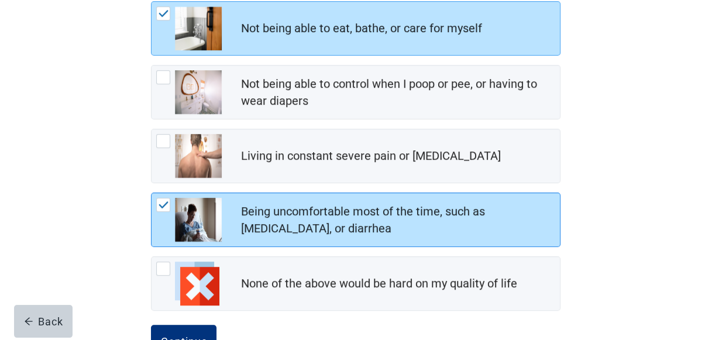
scroll to position [259, 0]
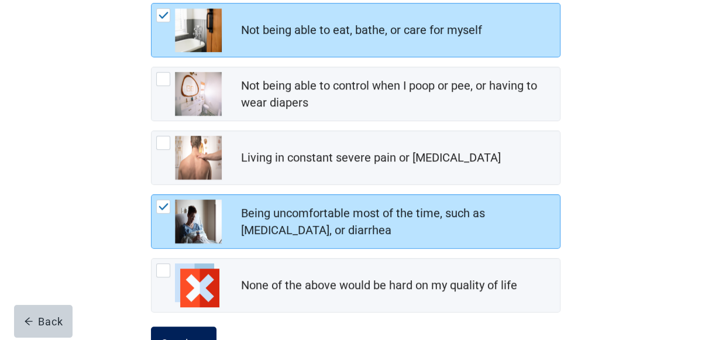
click at [179, 333] on button "Continue" at bounding box center [184, 343] width 66 height 33
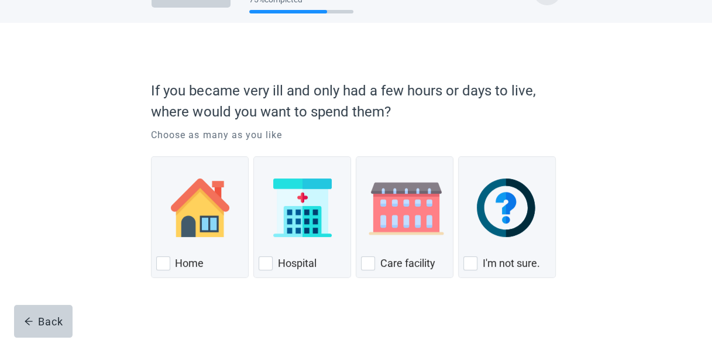
scroll to position [47, 0]
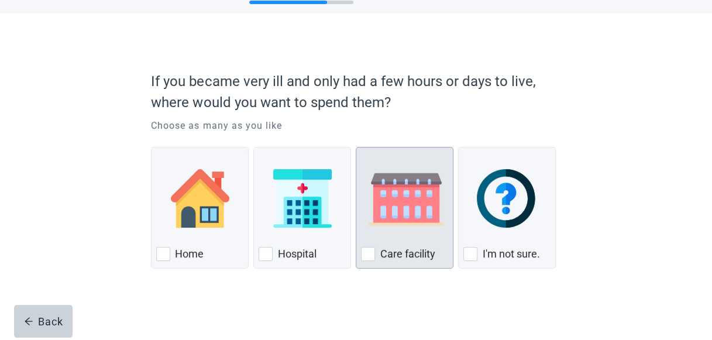
click at [368, 253] on div "Care Facility, checkbox, not checked" at bounding box center [368, 254] width 14 height 14
click at [356, 147] on input "Care facility" at bounding box center [356, 147] width 1 height 1
checkbox input "true"
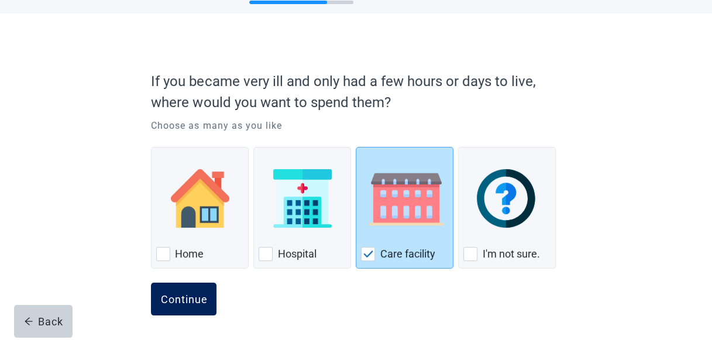
click at [173, 297] on div "Continue" at bounding box center [183, 299] width 47 height 12
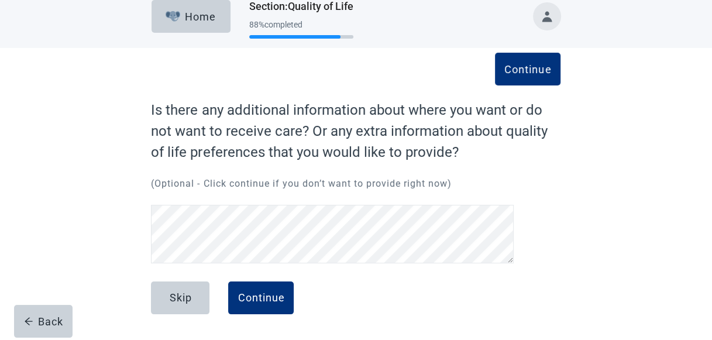
scroll to position [12, 0]
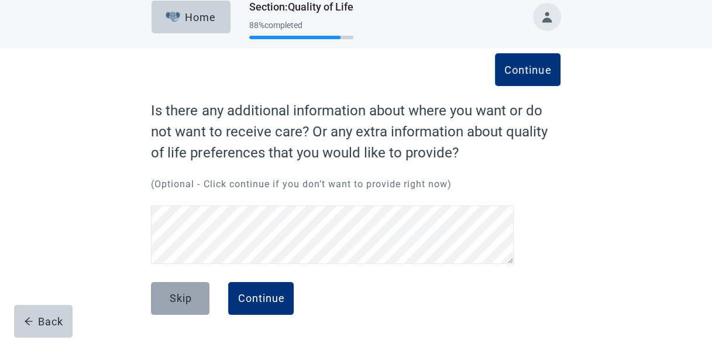
click at [183, 294] on div "Skip" at bounding box center [180, 299] width 22 height 12
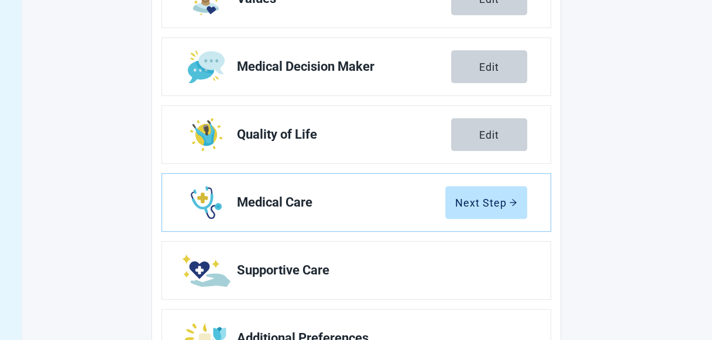
scroll to position [237, 0]
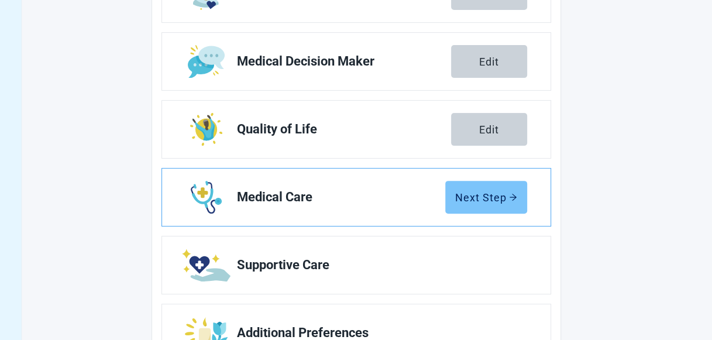
click at [485, 186] on button "Next Step" at bounding box center [486, 197] width 82 height 33
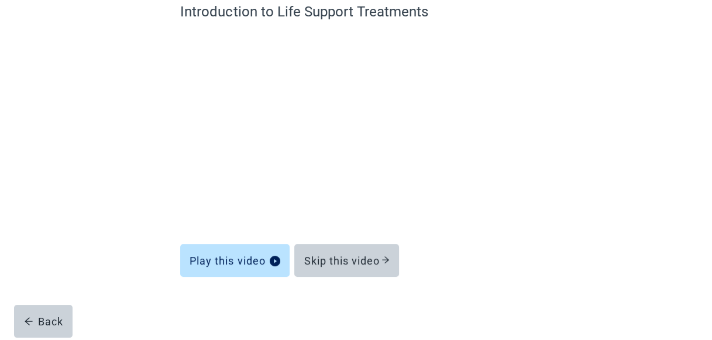
scroll to position [111, 0]
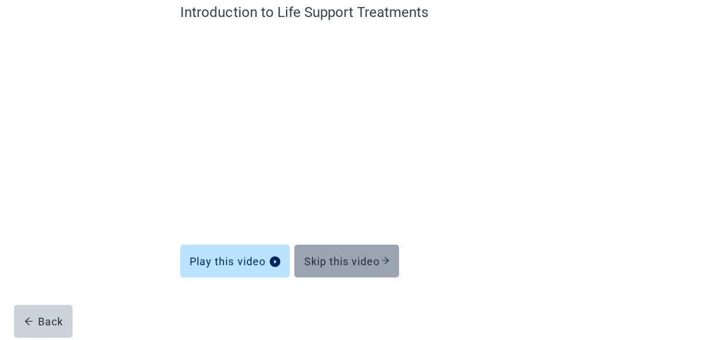
click at [337, 246] on button "Skip this video" at bounding box center [346, 261] width 105 height 33
